Goal: Information Seeking & Learning: Find specific fact

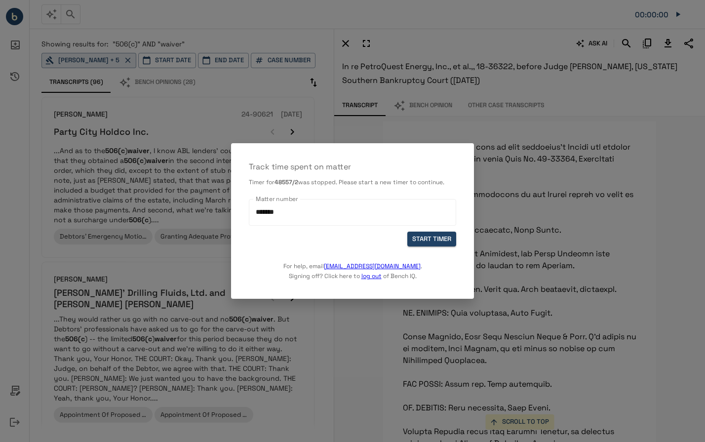
click at [426, 245] on button "START TIMER" at bounding box center [431, 238] width 49 height 15
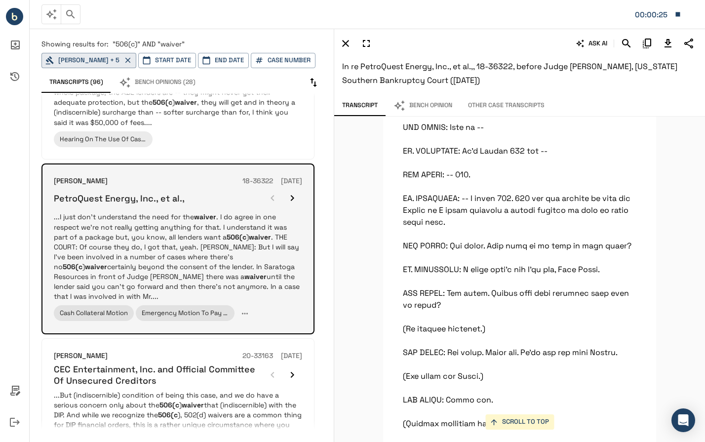
scroll to position [689, 0]
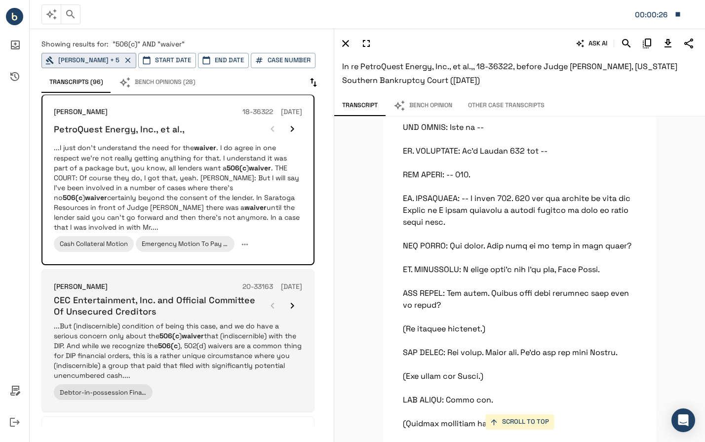
click at [239, 294] on h6 "CEC Entertainment, Inc. and Official Committee Of Unsecured Creditors" at bounding box center [158, 305] width 209 height 23
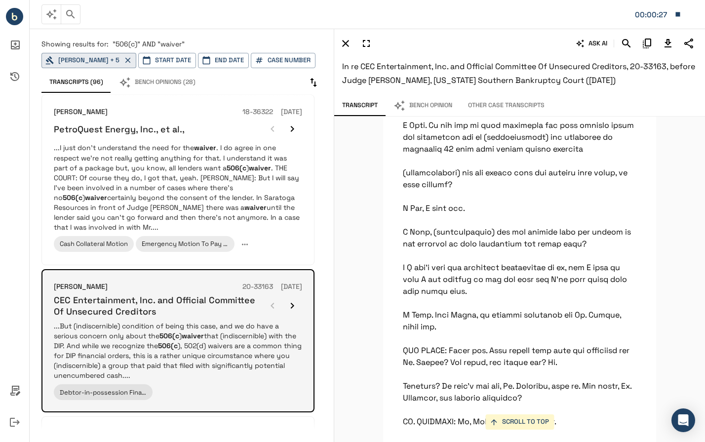
scroll to position [25501, 0]
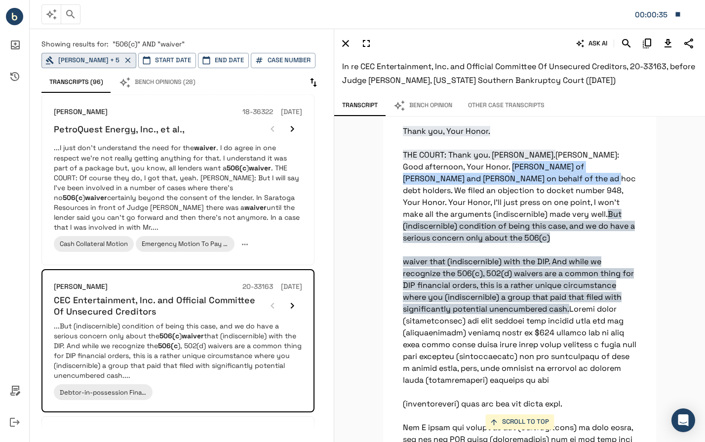
drag, startPoint x: 559, startPoint y: 168, endPoint x: 598, endPoint y: 182, distance: 41.7
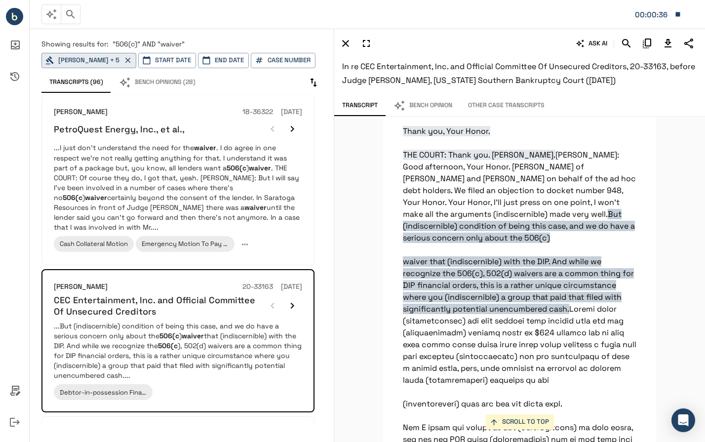
drag, startPoint x: 596, startPoint y: 178, endPoint x: 581, endPoint y: 192, distance: 20.9
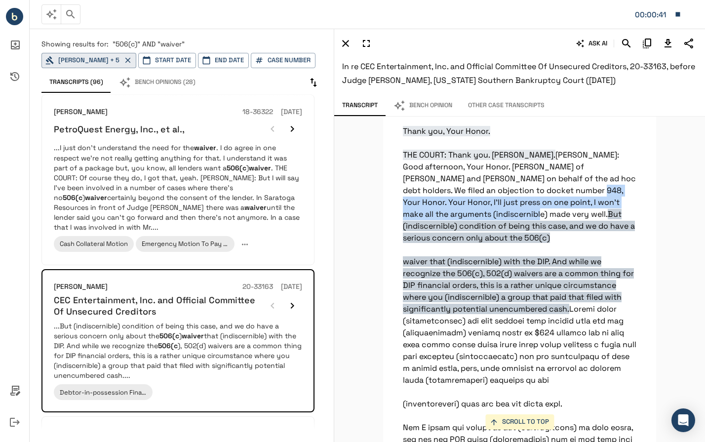
drag, startPoint x: 581, startPoint y: 192, endPoint x: 576, endPoint y: 212, distance: 20.2
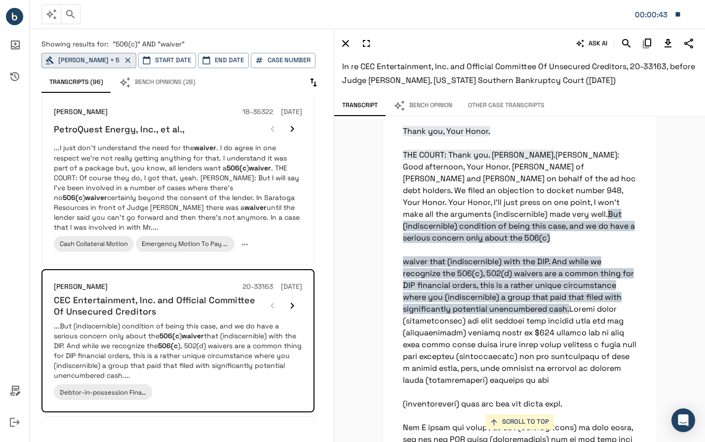
drag, startPoint x: 576, startPoint y: 212, endPoint x: 648, endPoint y: 159, distance: 88.6
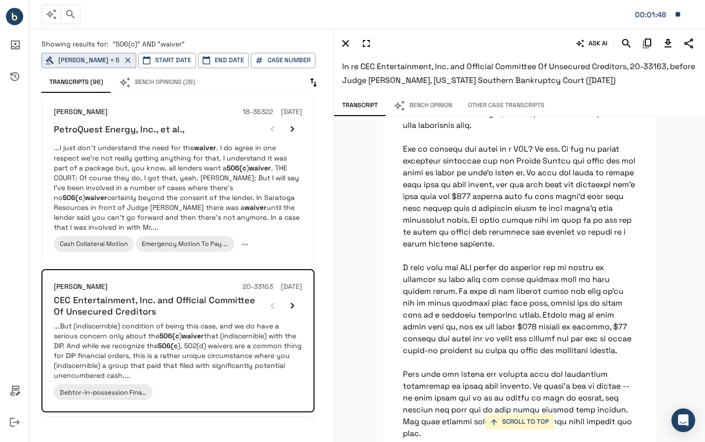
scroll to position [30043, 0]
drag, startPoint x: 548, startPoint y: 312, endPoint x: 631, endPoint y: 313, distance: 82.9
drag, startPoint x: 631, startPoint y: 313, endPoint x: 554, endPoint y: 314, distance: 76.5
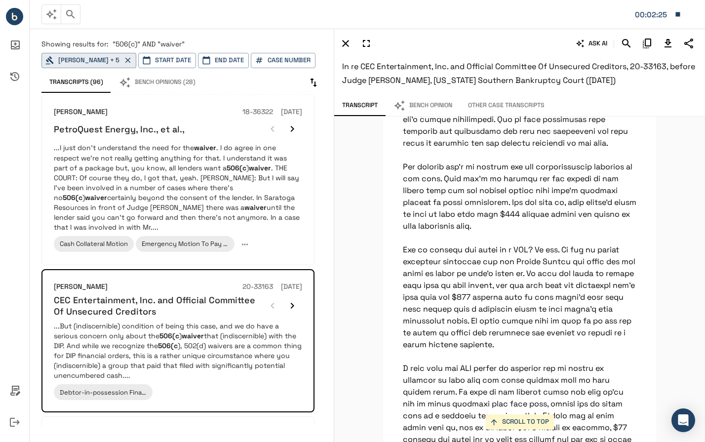
scroll to position [29941, 0]
